Goal: Task Accomplishment & Management: Use online tool/utility

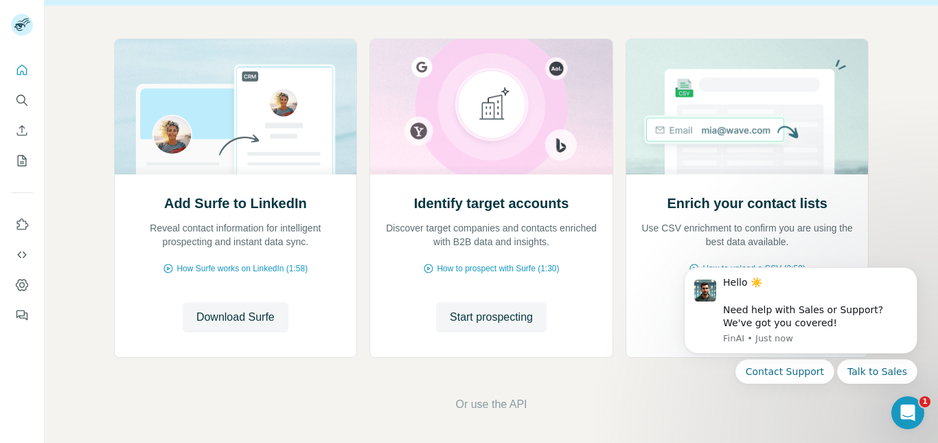
scroll to position [135, 0]
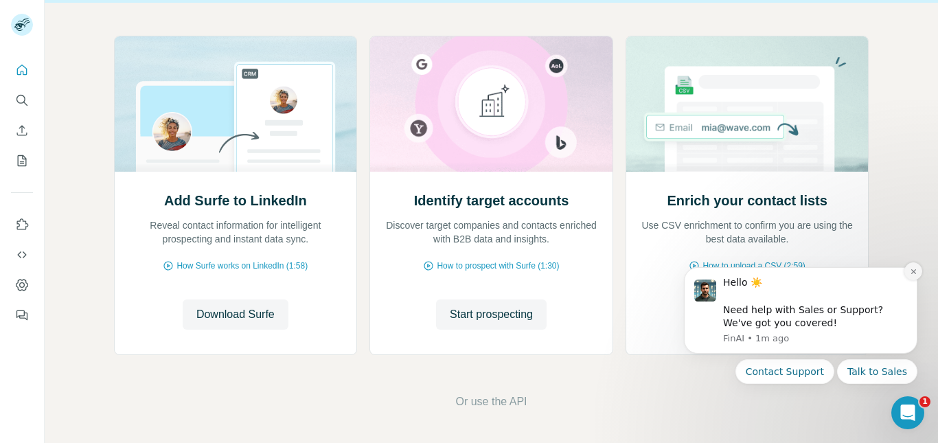
click at [914, 273] on icon "Dismiss notification" at bounding box center [914, 272] width 8 height 8
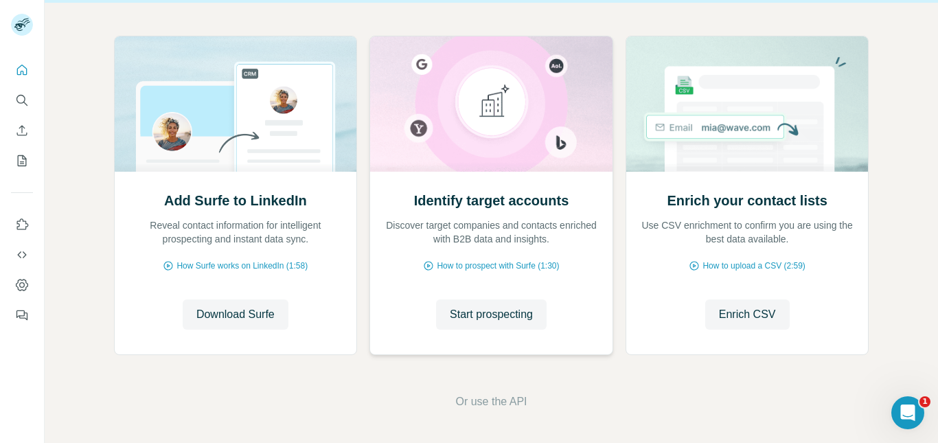
scroll to position [0, 0]
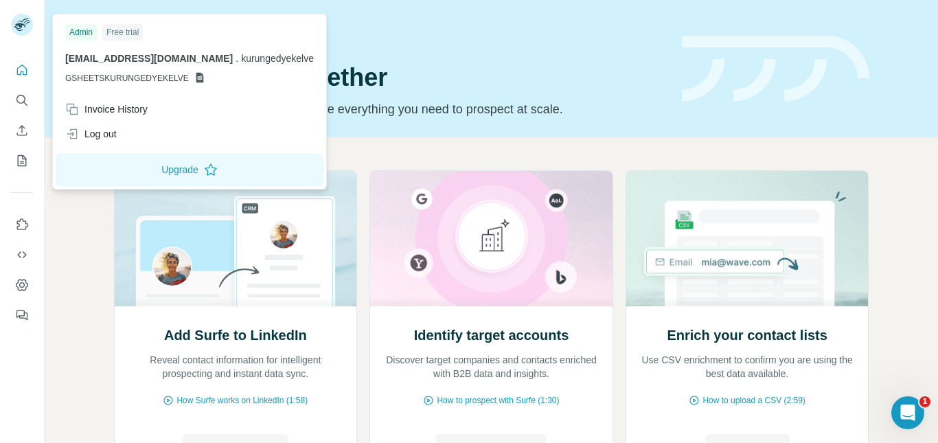
click at [129, 32] on div "Free trial" at bounding box center [122, 32] width 41 height 16
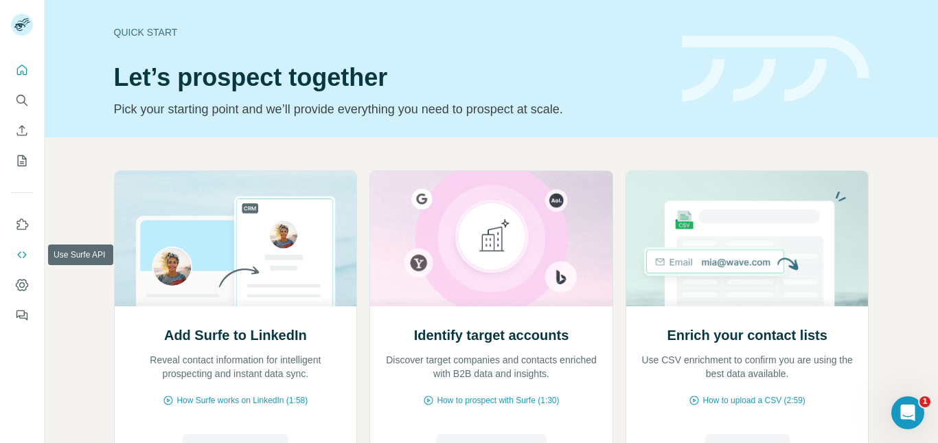
click at [25, 262] on button "Use Surfe API" at bounding box center [22, 255] width 22 height 25
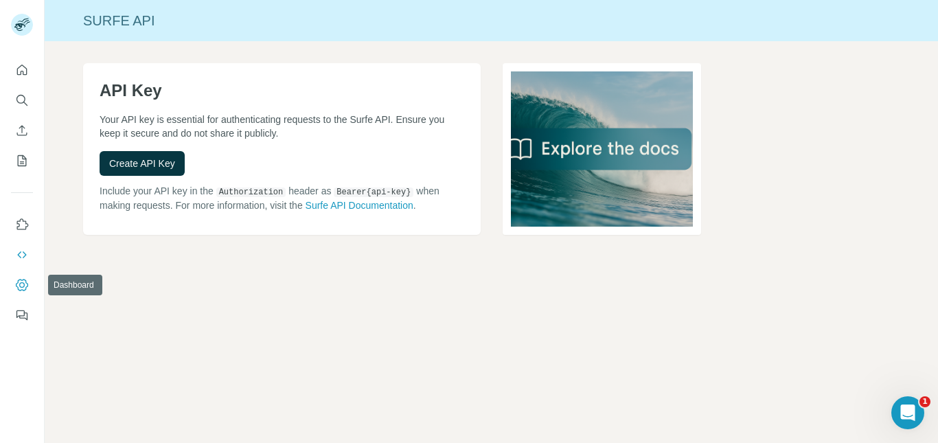
click at [21, 295] on button "Dashboard" at bounding box center [22, 285] width 22 height 25
click at [177, 168] on button "Create API Key" at bounding box center [142, 163] width 85 height 25
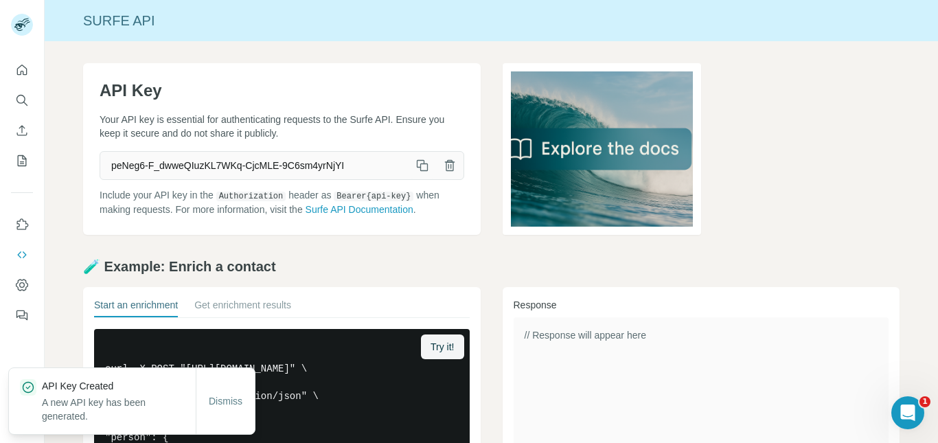
click at [423, 161] on icon "button" at bounding box center [423, 166] width 14 height 14
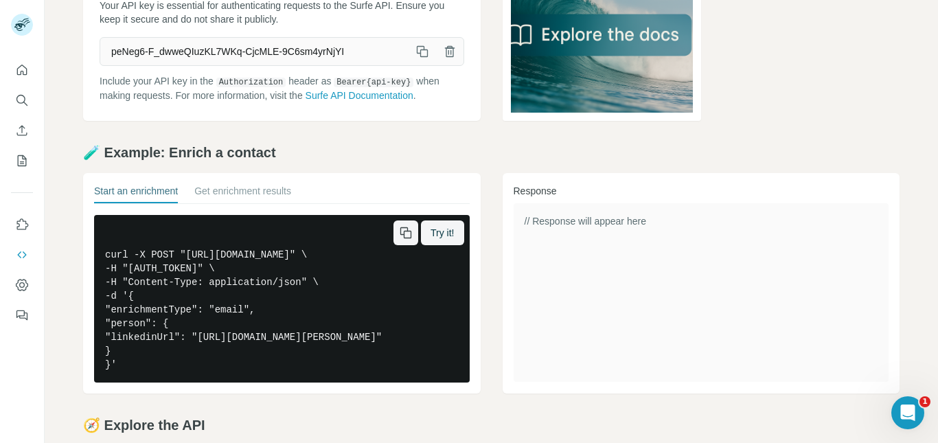
scroll to position [115, 0]
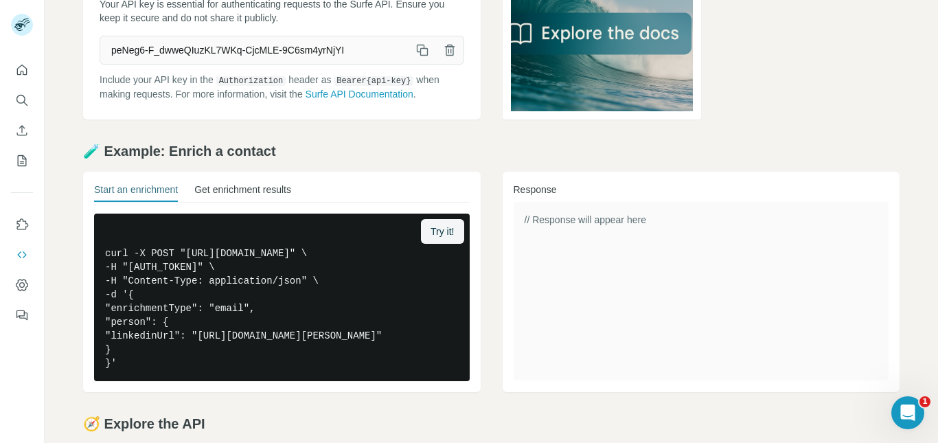
click at [265, 183] on button "Get enrichment results" at bounding box center [242, 192] width 97 height 19
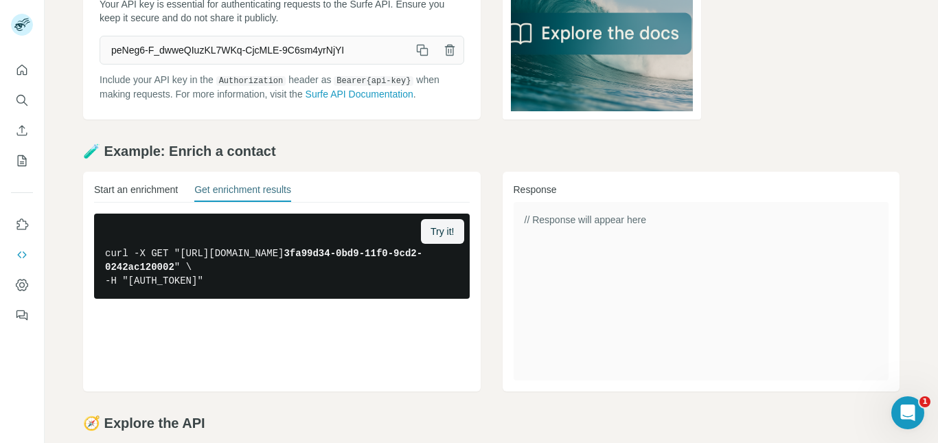
click at [152, 192] on button "Start an enrichment" at bounding box center [136, 192] width 84 height 19
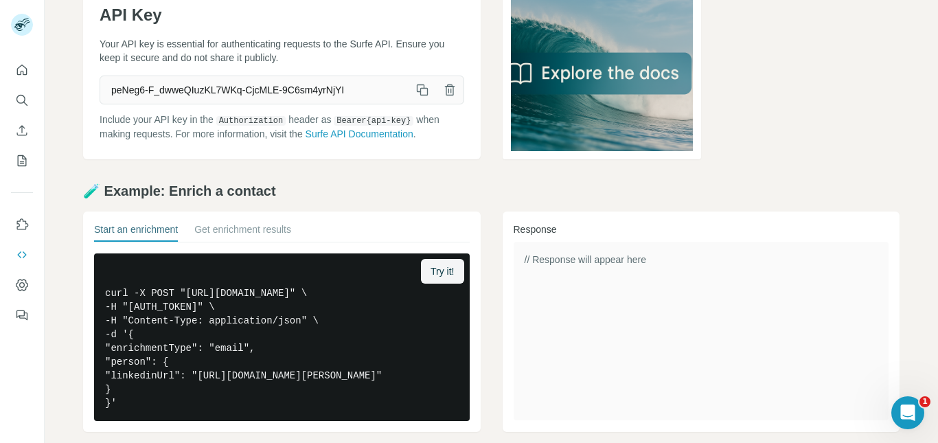
scroll to position [0, 0]
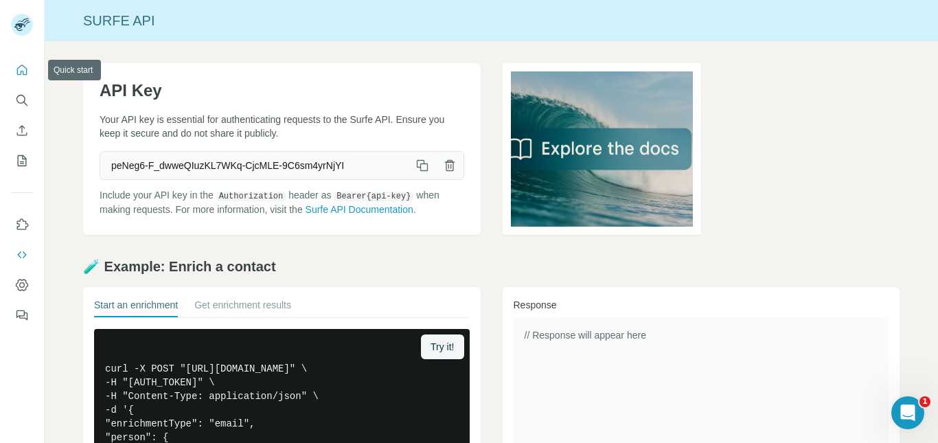
click at [21, 69] on icon "Quick start" at bounding box center [22, 70] width 14 height 14
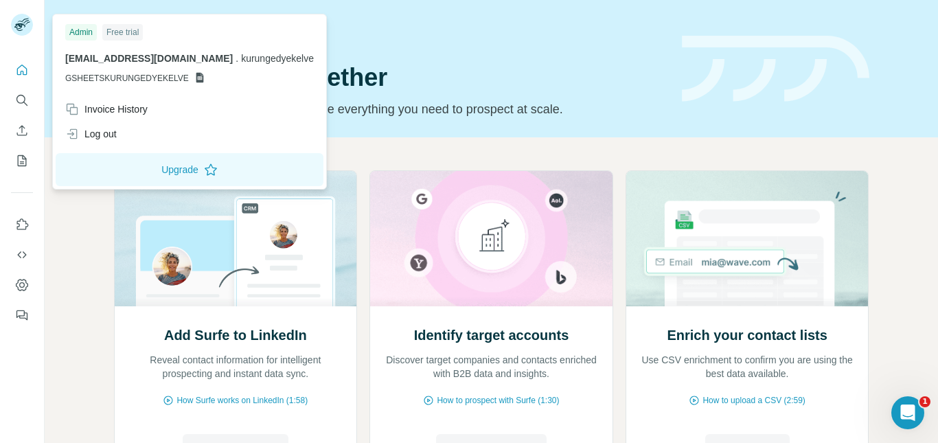
click at [16, 44] on div at bounding box center [24, 26] width 40 height 45
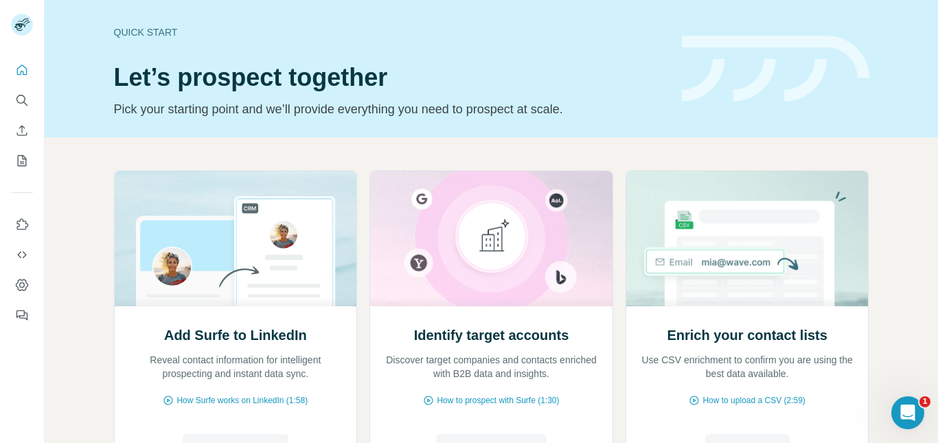
click at [26, 30] on rect at bounding box center [22, 25] width 22 height 22
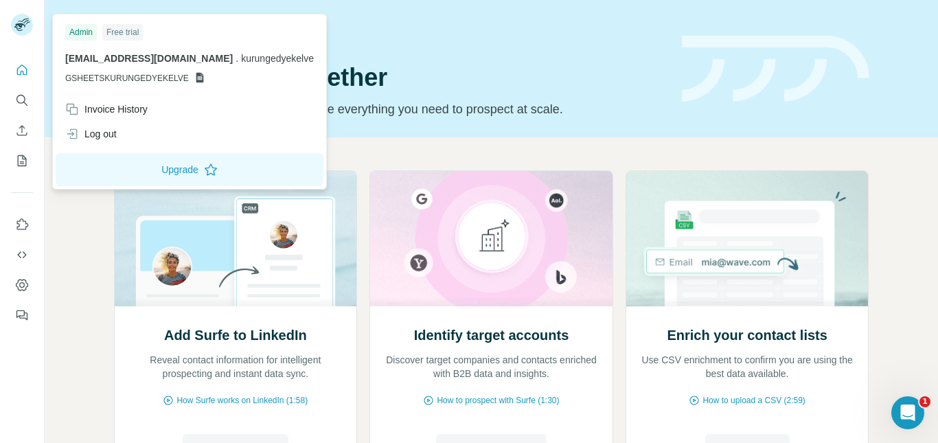
click at [120, 33] on div "Free trial" at bounding box center [122, 32] width 41 height 16
click at [13, 105] on button "Search" at bounding box center [22, 100] width 22 height 25
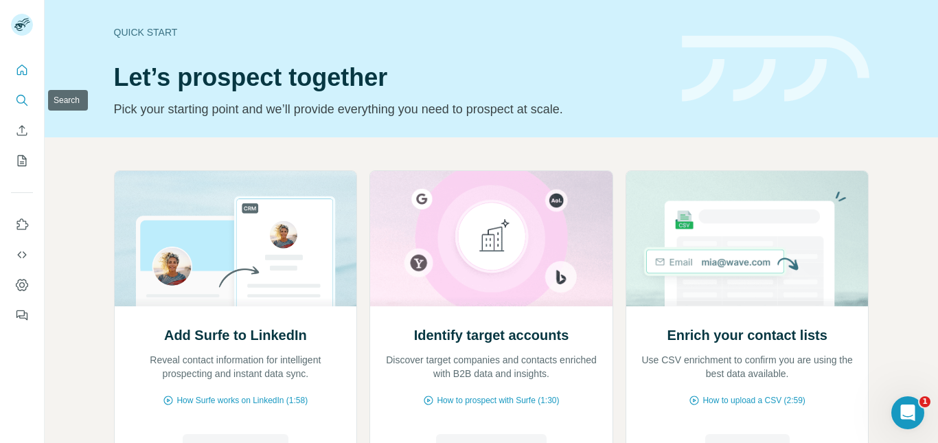
click at [12, 104] on button "Search" at bounding box center [22, 100] width 22 height 25
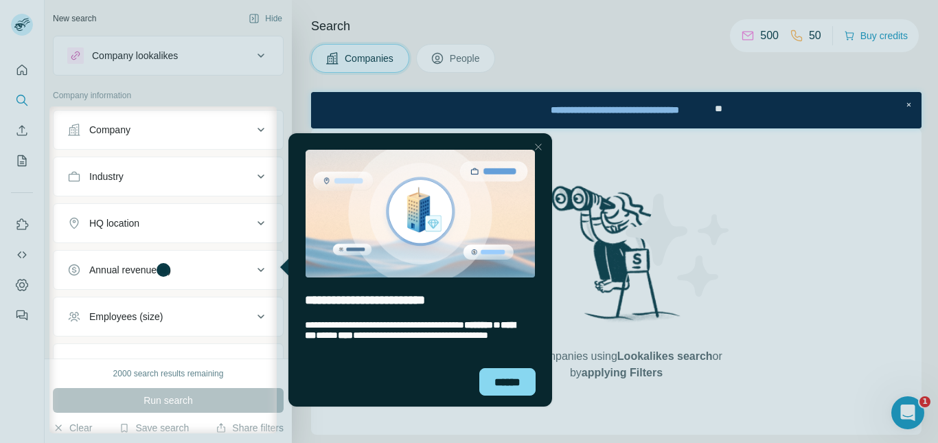
click at [231, 67] on div at bounding box center [469, 53] width 938 height 106
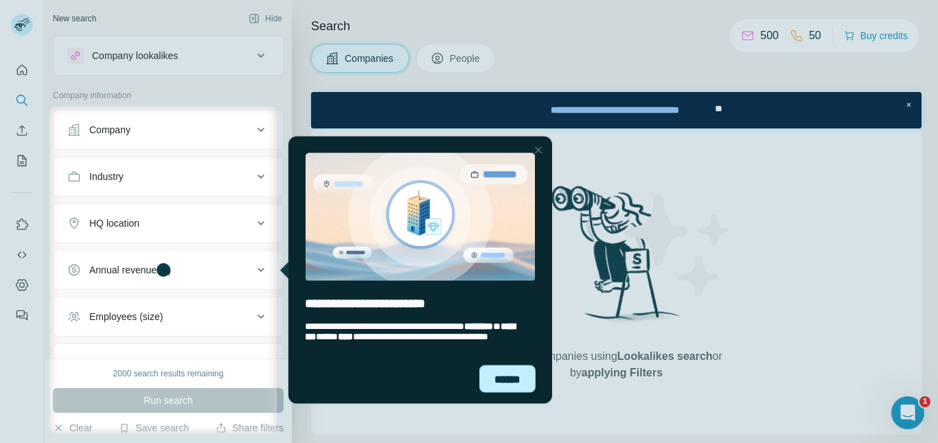
click at [527, 374] on div "******" at bounding box center [508, 378] width 56 height 27
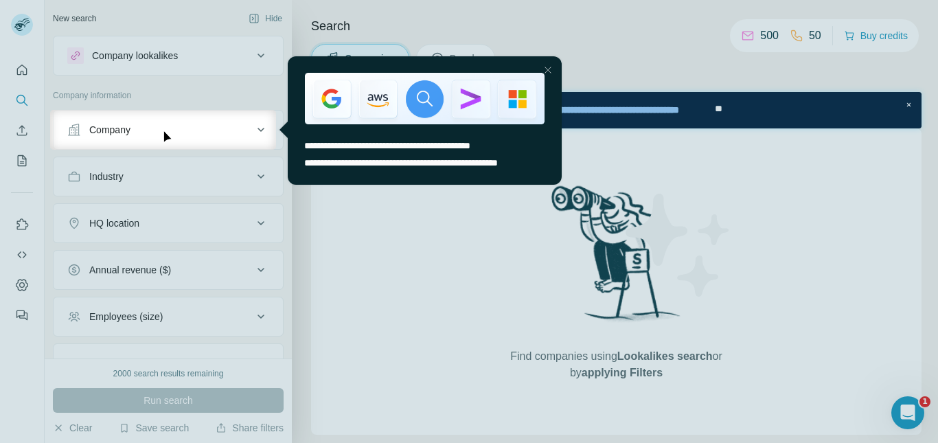
click at [549, 69] on div "Close Step" at bounding box center [548, 70] width 16 height 16
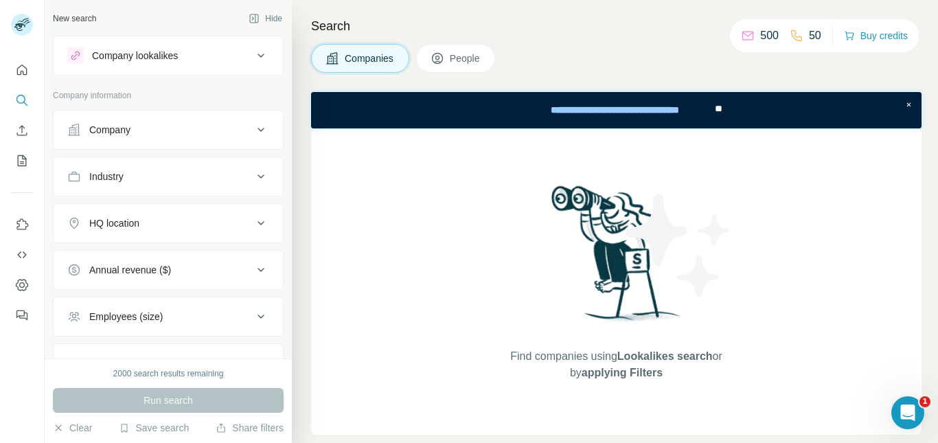
click at [234, 49] on div "Company lookalikes" at bounding box center [159, 55] width 185 height 16
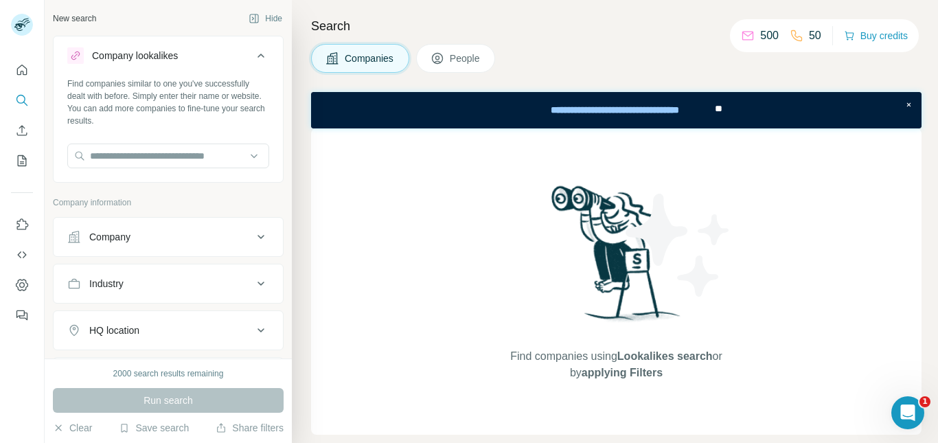
click at [234, 49] on div "Company lookalikes" at bounding box center [159, 55] width 185 height 16
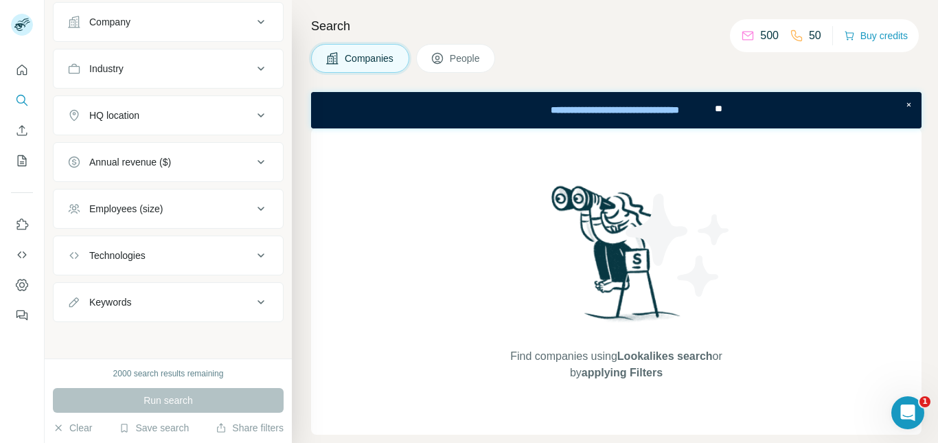
scroll to position [110, 0]
click at [24, 247] on button "Use Surfe API" at bounding box center [22, 255] width 22 height 25
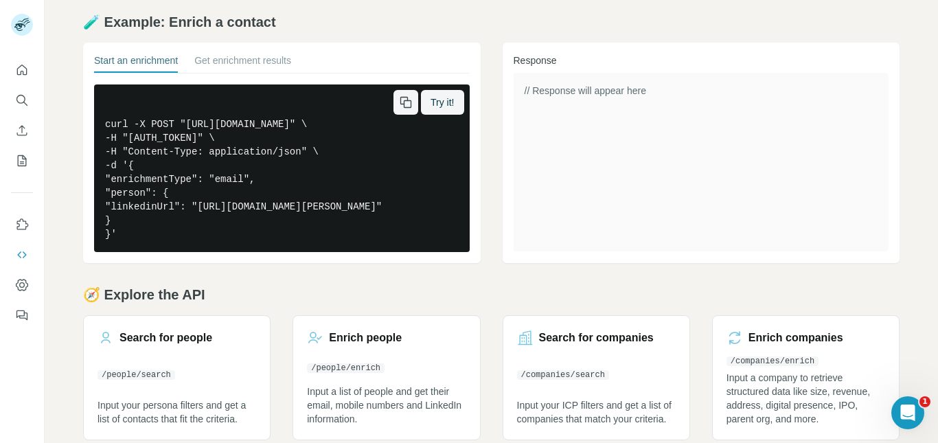
scroll to position [245, 0]
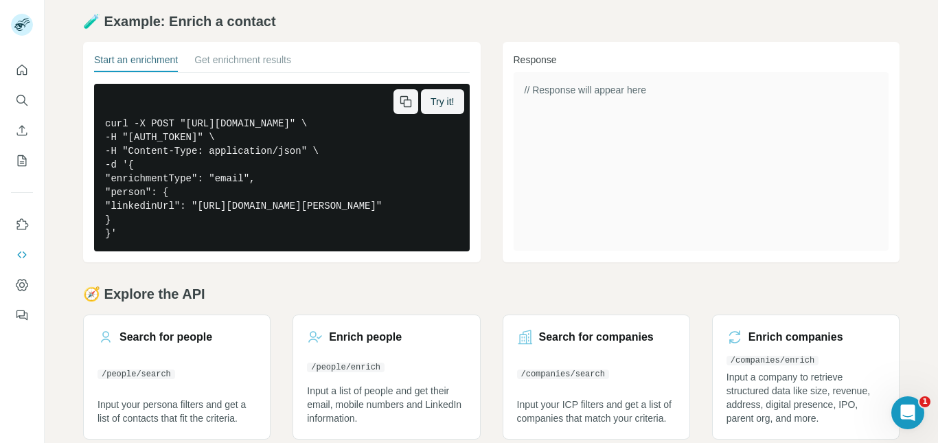
click at [441, 98] on span "Try it!" at bounding box center [442, 102] width 23 height 14
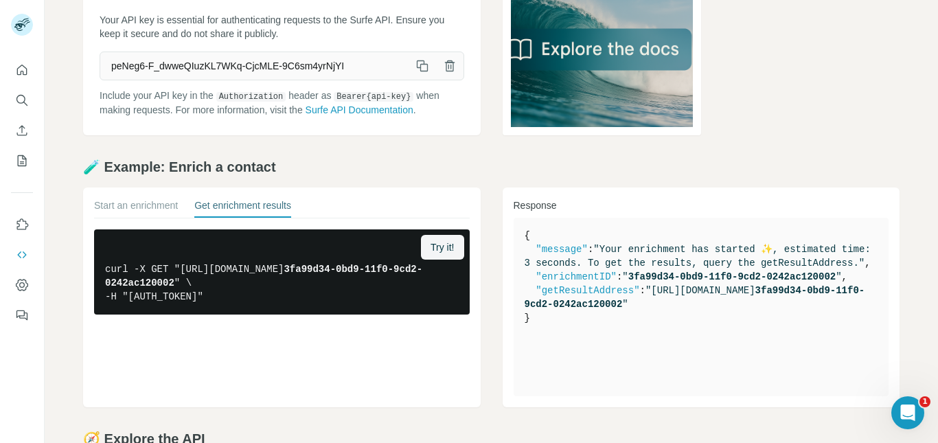
scroll to position [0, 0]
